Goal: Task Accomplishment & Management: Use online tool/utility

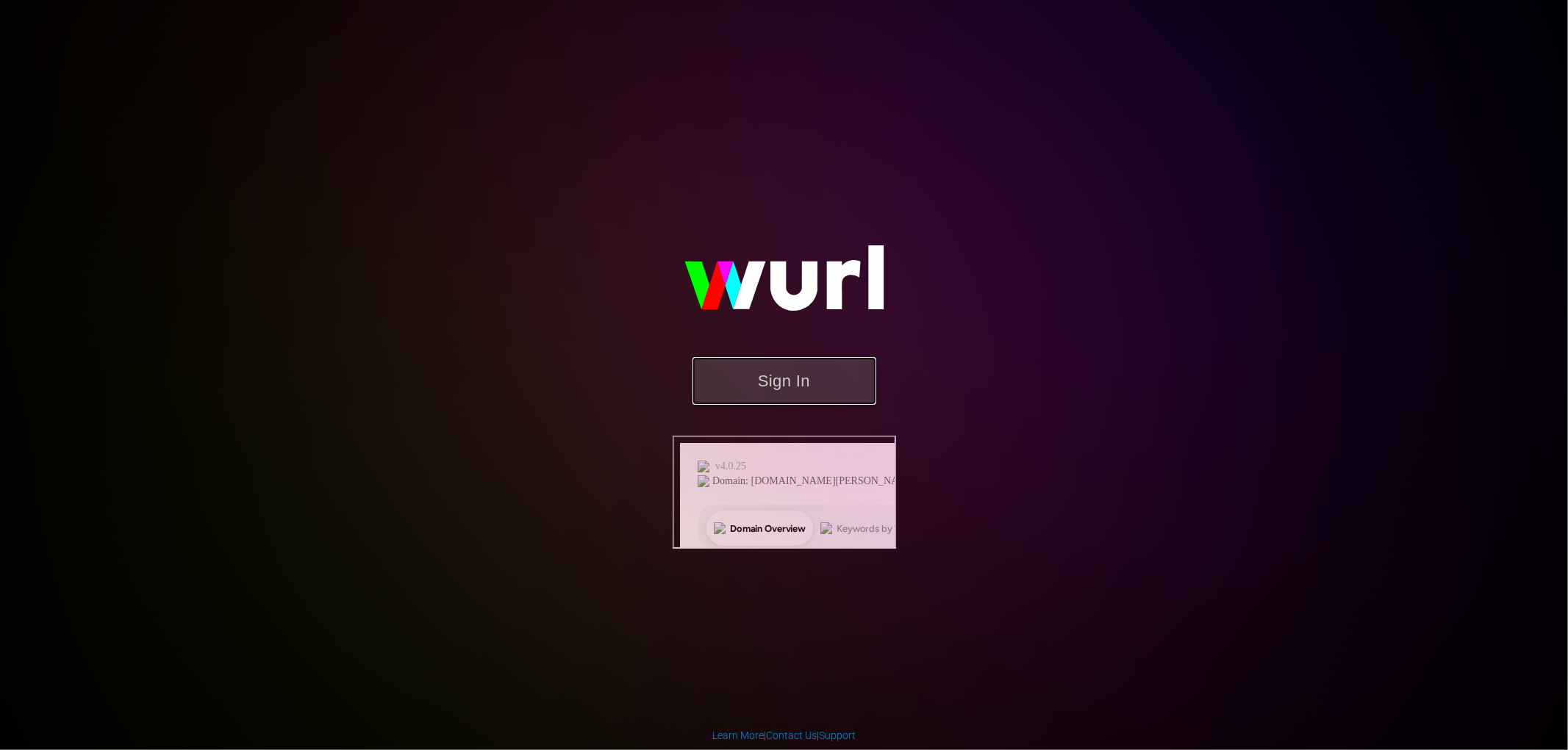
click at [790, 404] on button "Sign In" at bounding box center [784, 381] width 184 height 47
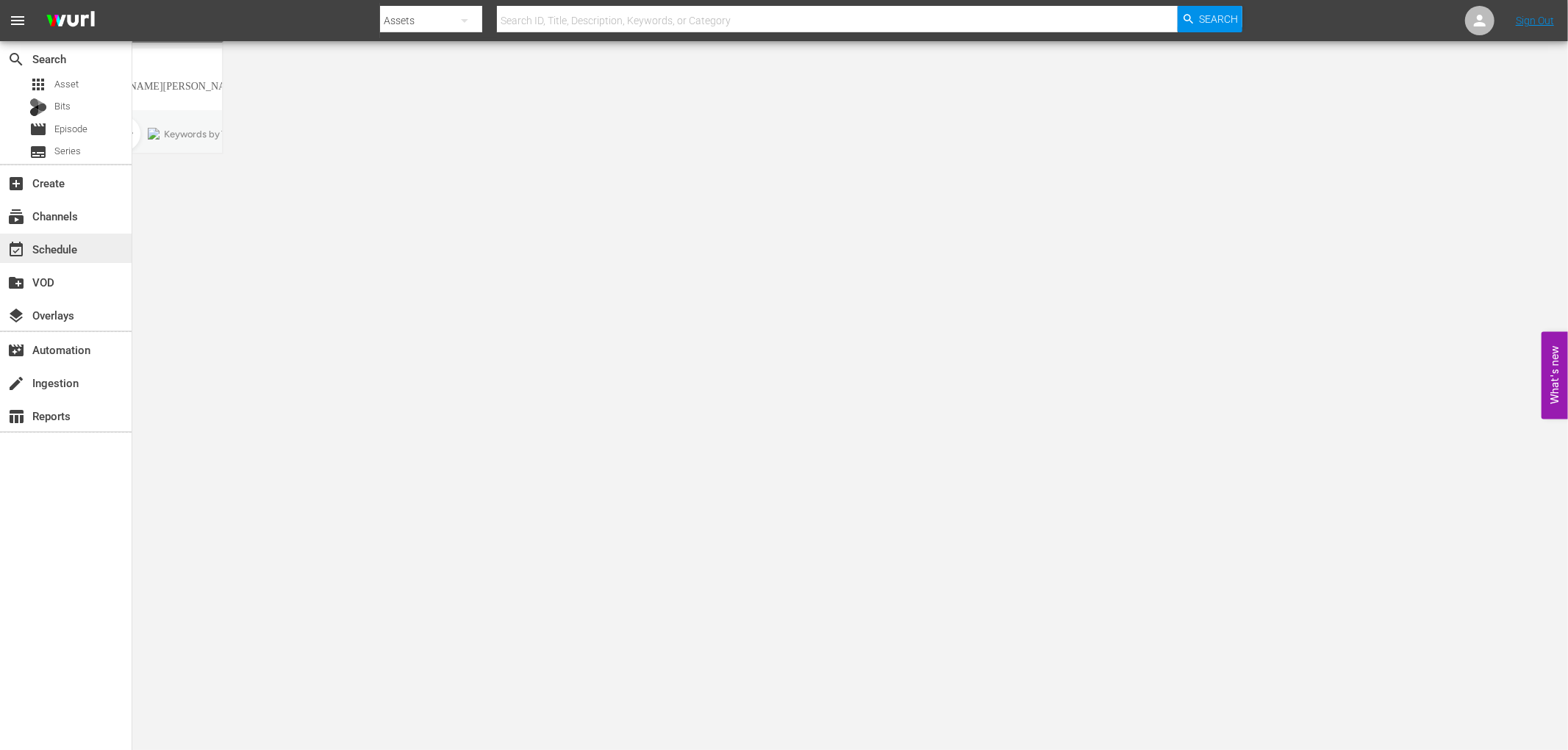
click at [84, 234] on div "event_available Schedule" at bounding box center [66, 248] width 132 height 29
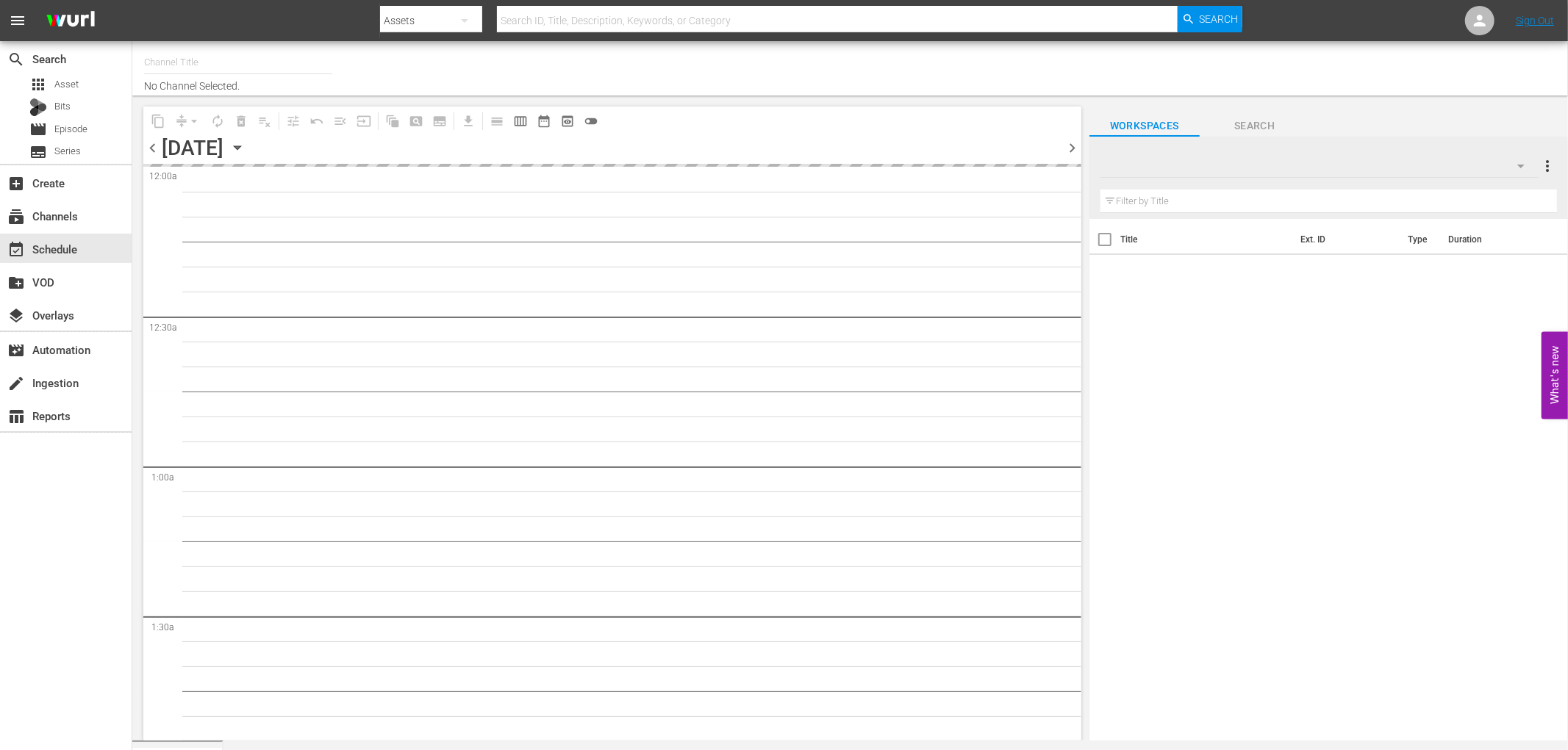
type input "DREAD TV (1522)"
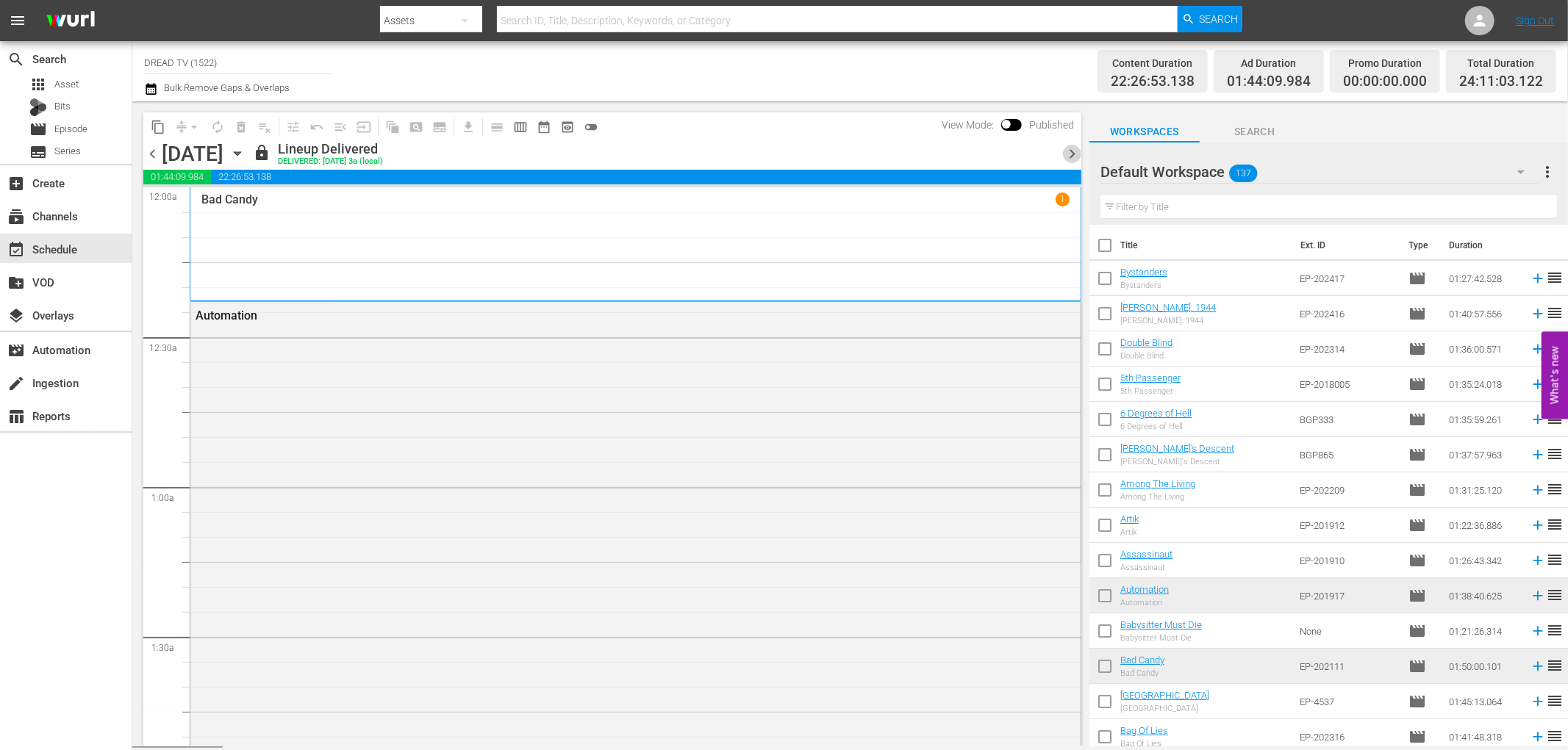
click at [1064, 152] on span "chevron_right" at bounding box center [1072, 154] width 18 height 18
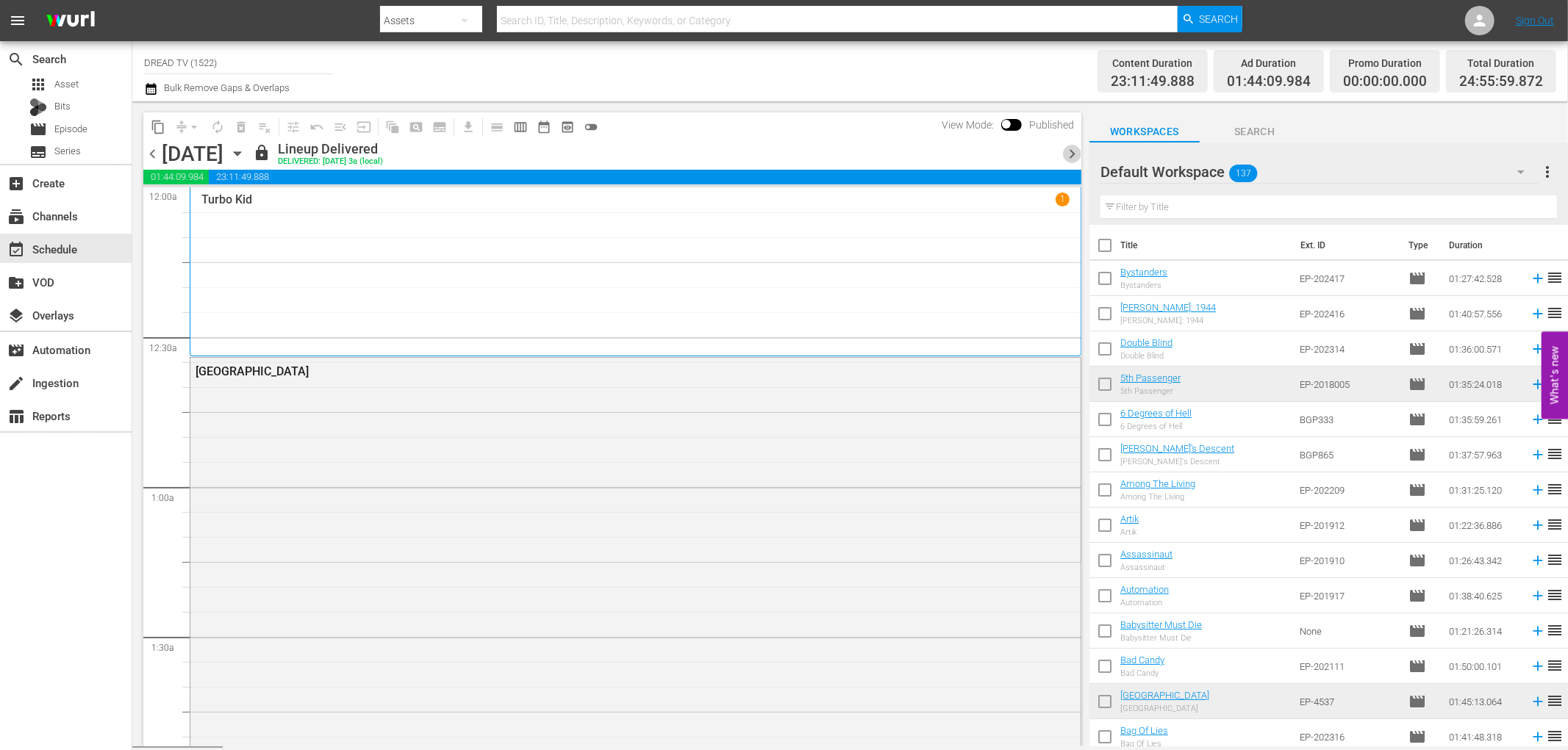
click at [1064, 152] on span "chevron_right" at bounding box center [1072, 154] width 18 height 18
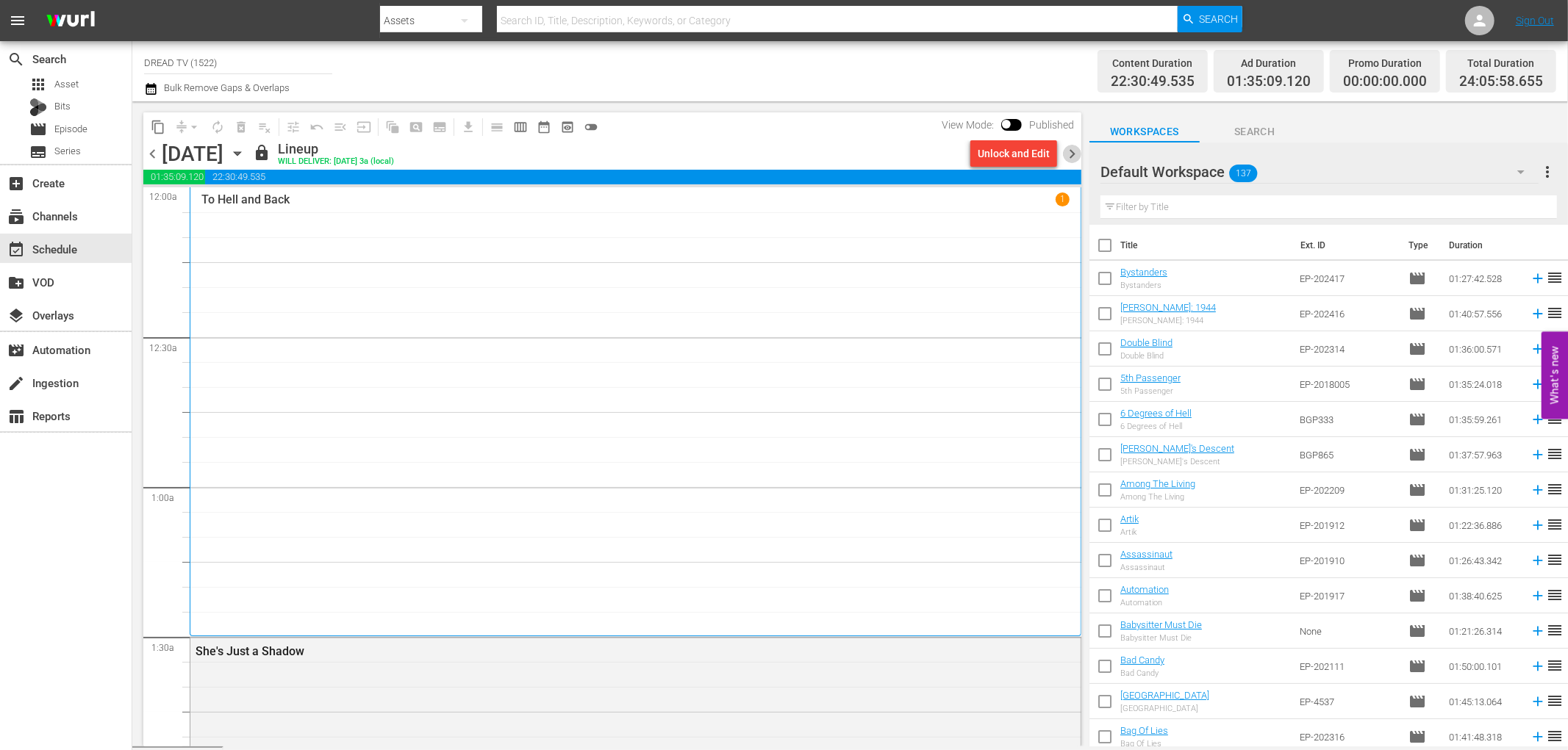
click at [1069, 150] on span "chevron_right" at bounding box center [1072, 154] width 18 height 18
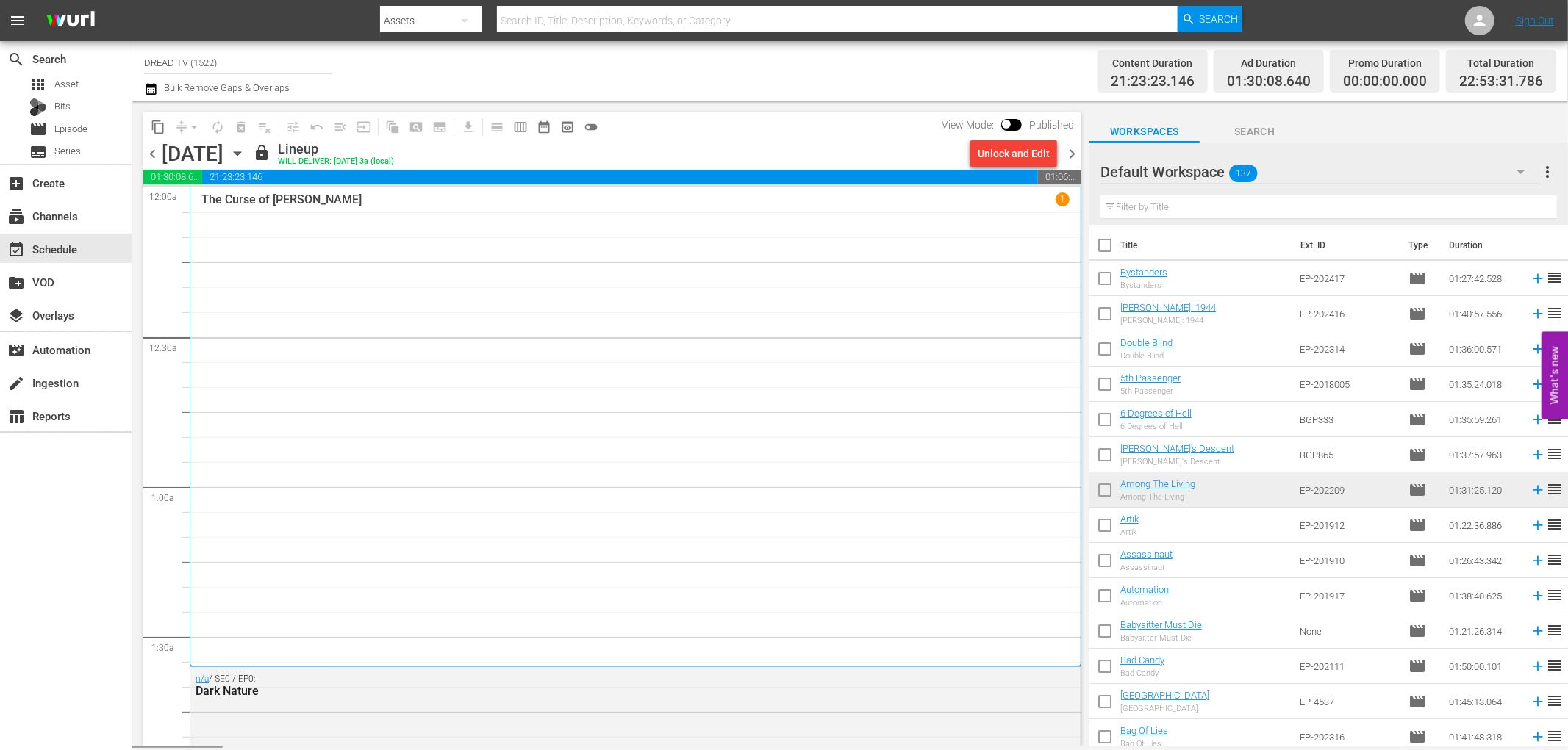
click at [1069, 150] on span "chevron_right" at bounding box center [1072, 154] width 18 height 18
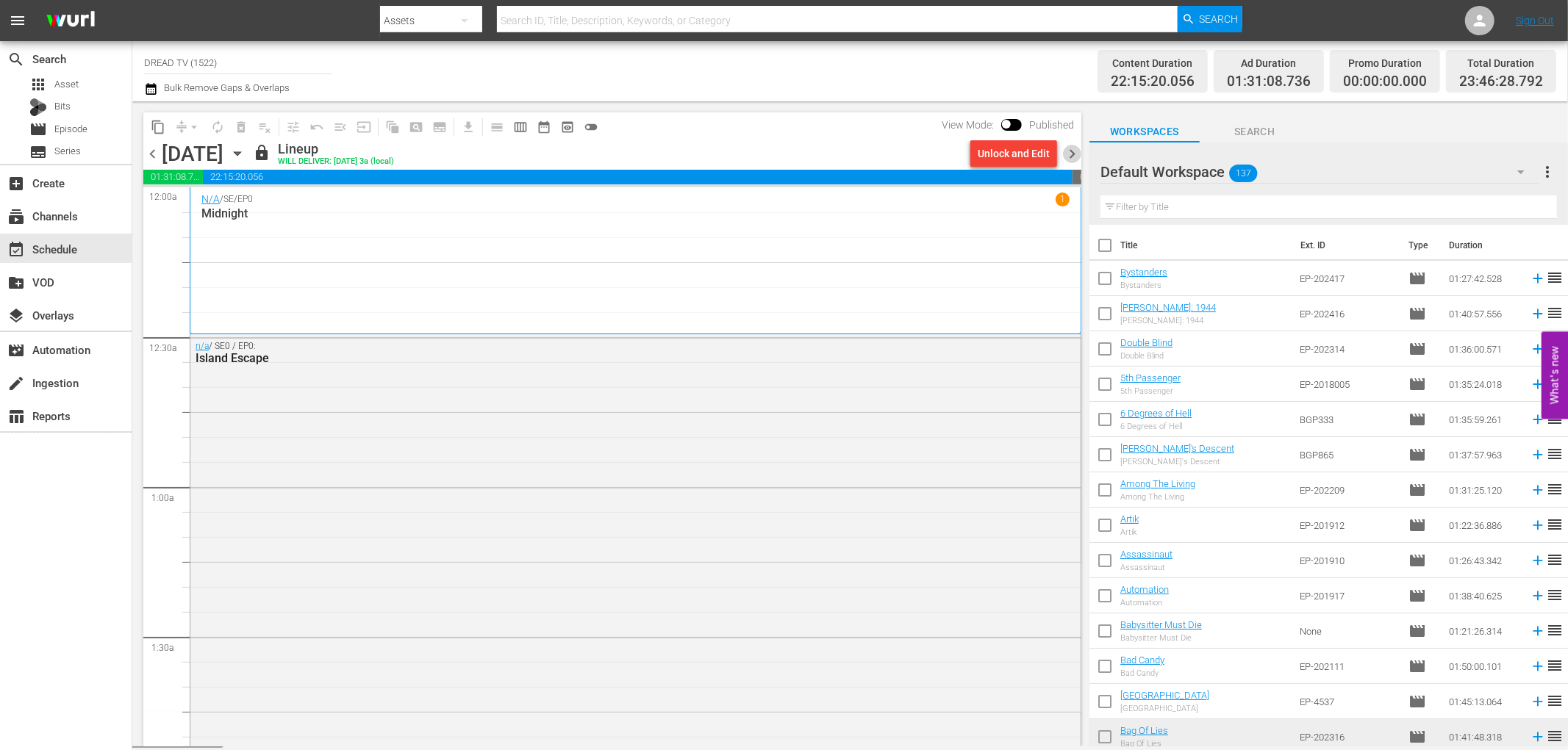
click at [1069, 150] on span "chevron_right" at bounding box center [1072, 154] width 18 height 18
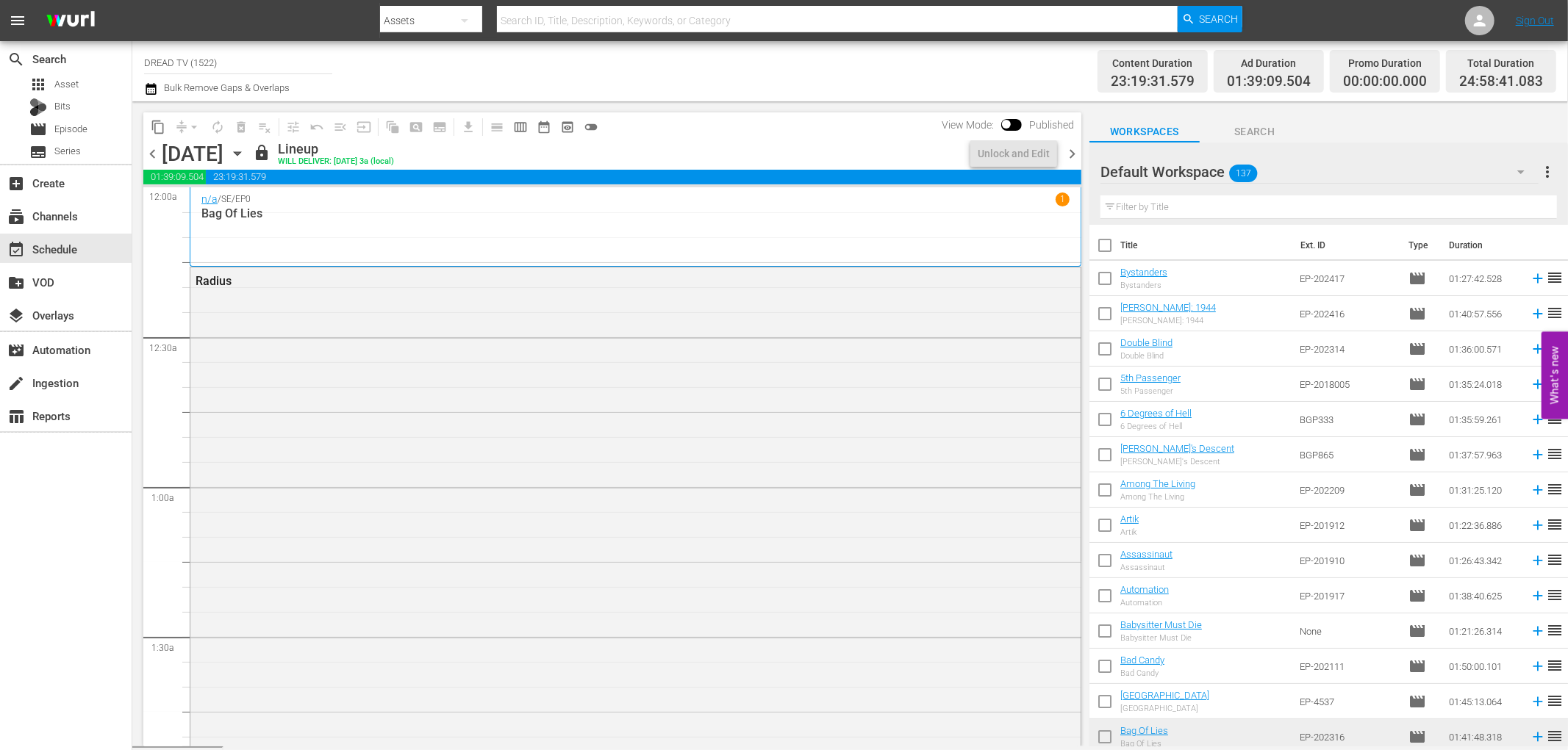
click at [1069, 150] on span "chevron_right" at bounding box center [1072, 154] width 18 height 18
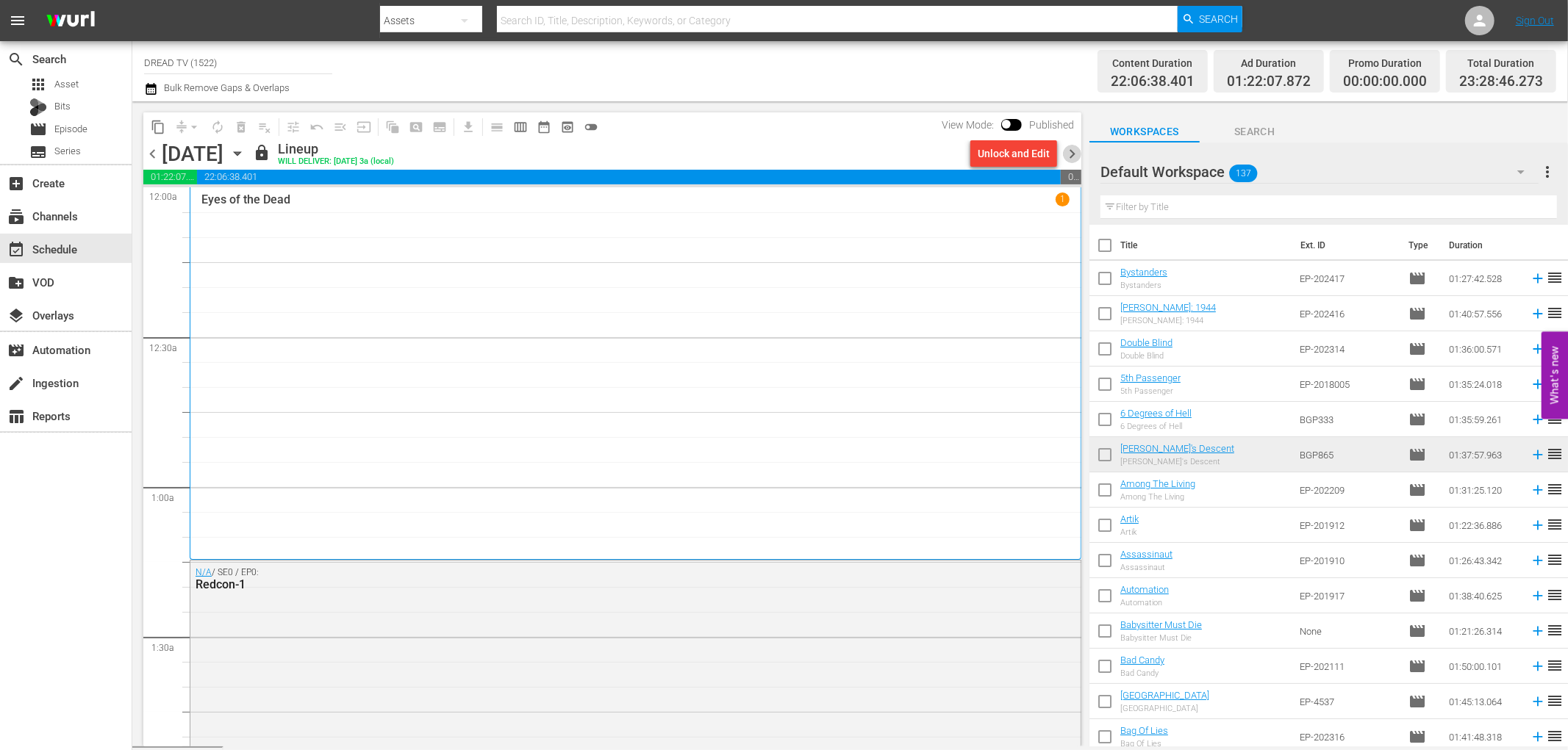
click at [1069, 150] on span "chevron_right" at bounding box center [1072, 154] width 18 height 18
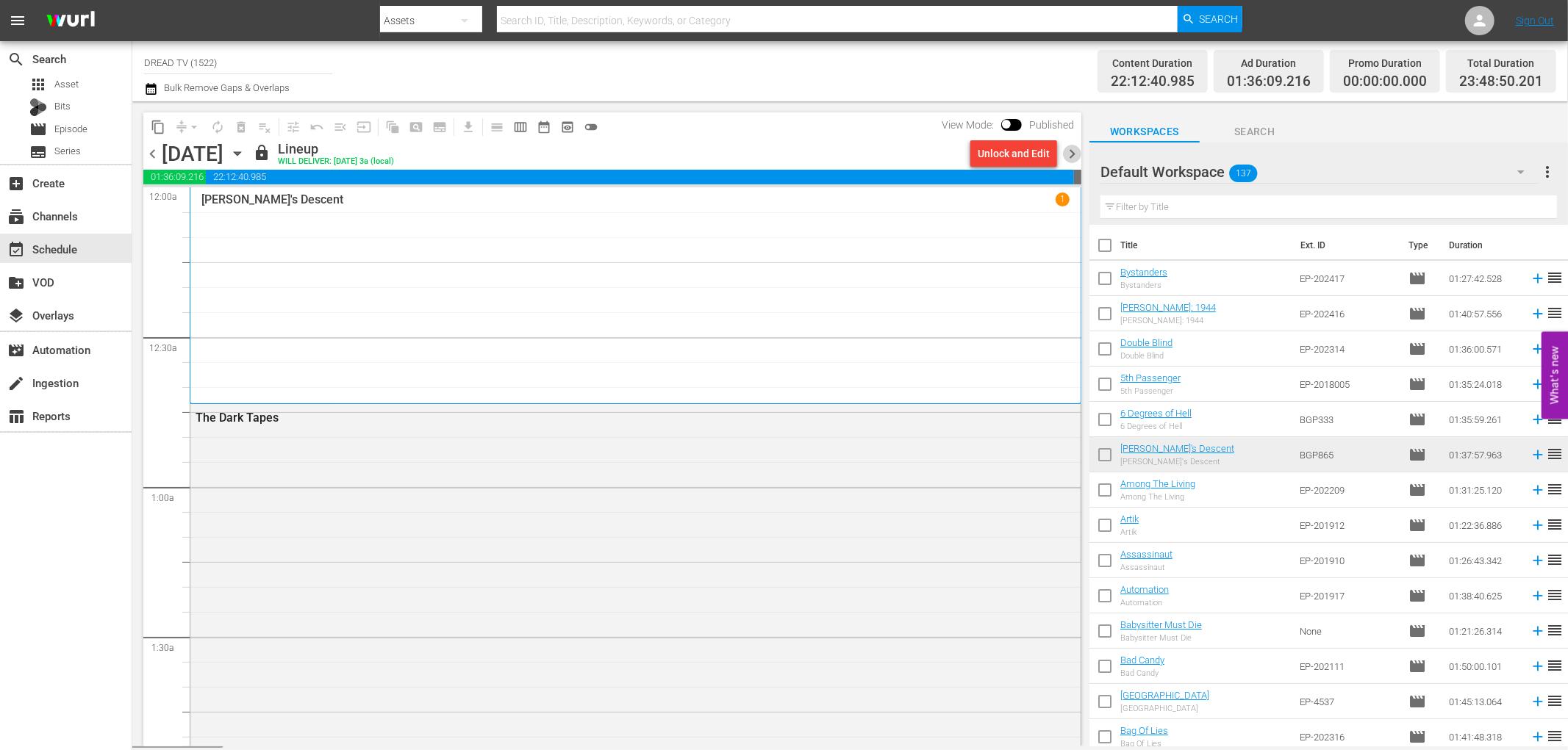
click at [1069, 150] on span "chevron_right" at bounding box center [1072, 154] width 18 height 18
